Goal: Information Seeking & Learning: Learn about a topic

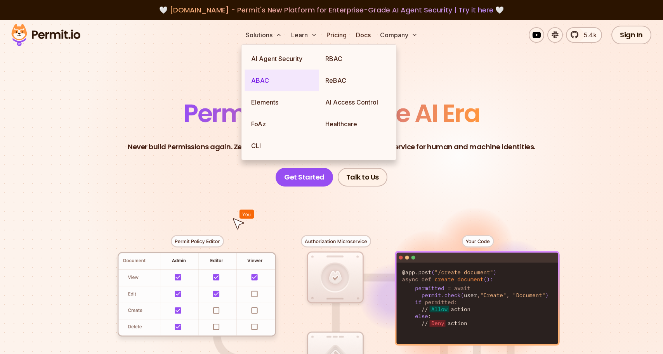
click at [275, 78] on link "ABAC" at bounding box center [282, 81] width 74 height 22
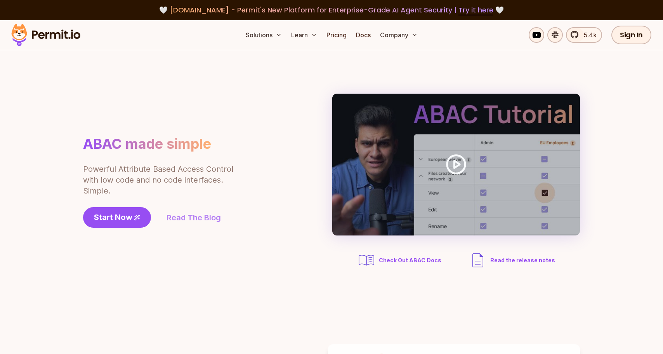
click at [186, 212] on link "Read The Blog" at bounding box center [194, 217] width 54 height 11
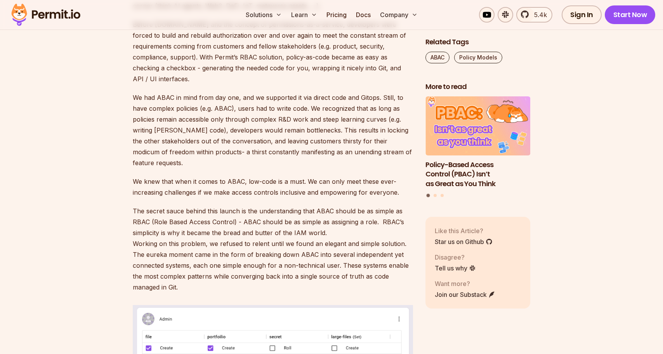
scroll to position [494, 0]
